Goal: Transaction & Acquisition: Register for event/course

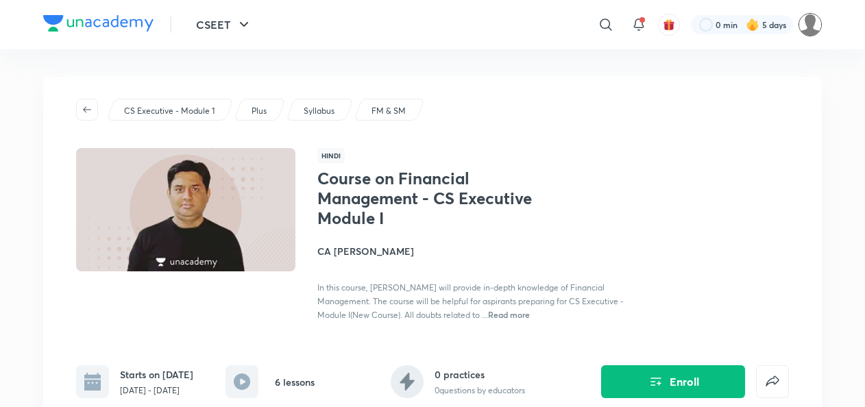
click at [805, 33] on img at bounding box center [809, 24] width 23 height 23
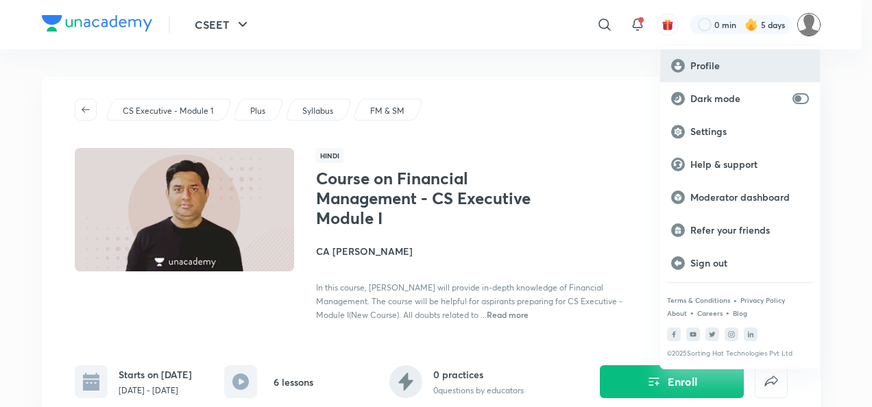
click at [684, 64] on rect at bounding box center [678, 66] width 14 height 14
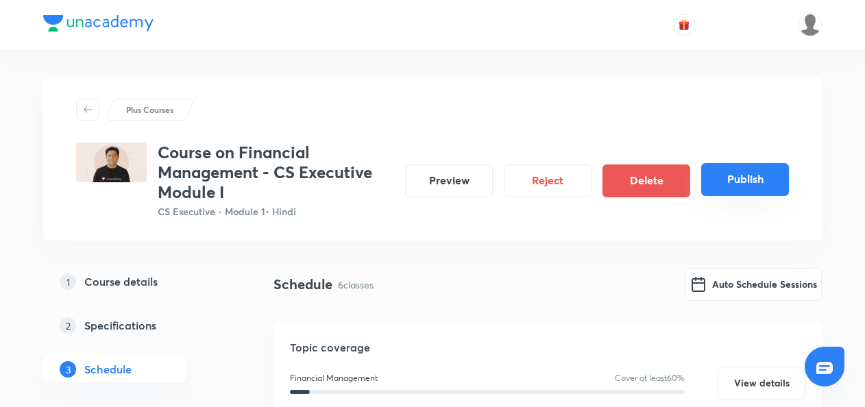
click at [715, 178] on button "Publish" at bounding box center [745, 179] width 88 height 33
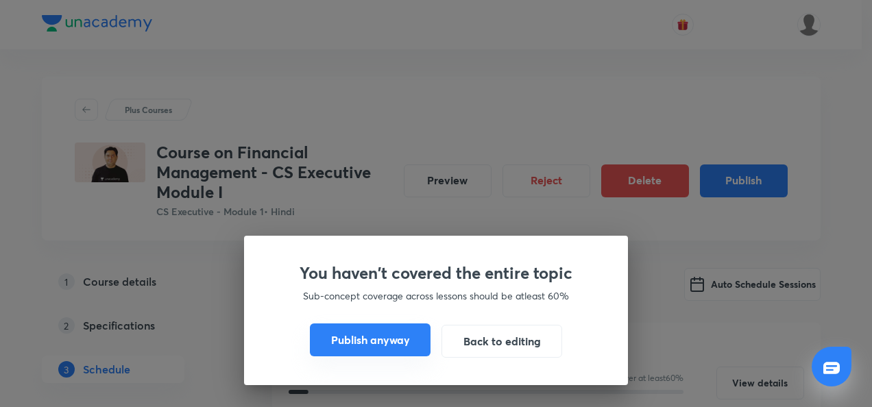
click at [333, 341] on button "Publish anyway" at bounding box center [370, 339] width 121 height 33
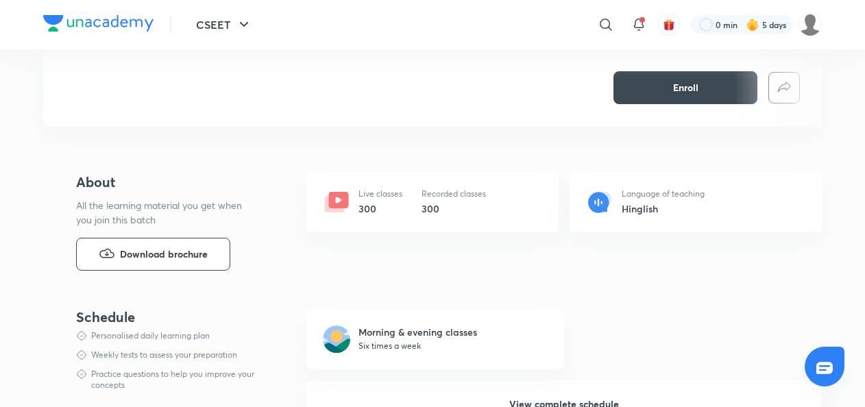
scroll to position [591, 0]
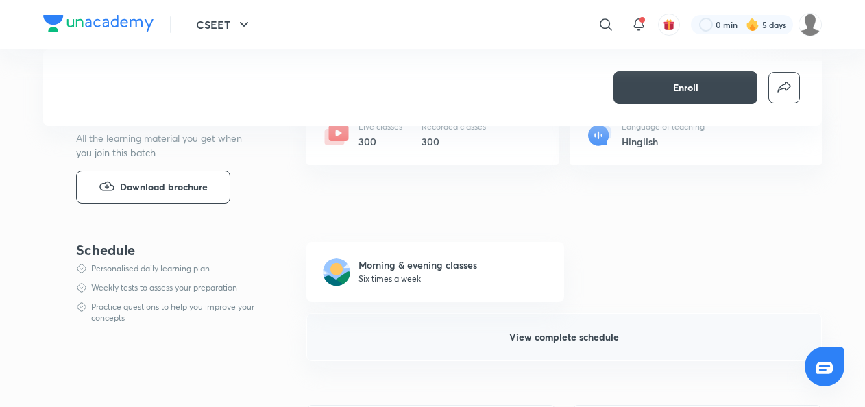
click at [540, 335] on span "View complete schedule" at bounding box center [564, 337] width 110 height 14
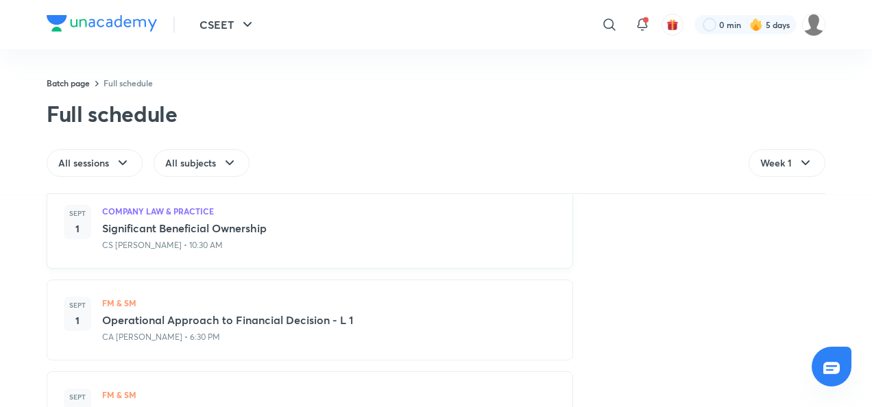
scroll to position [535, 0]
